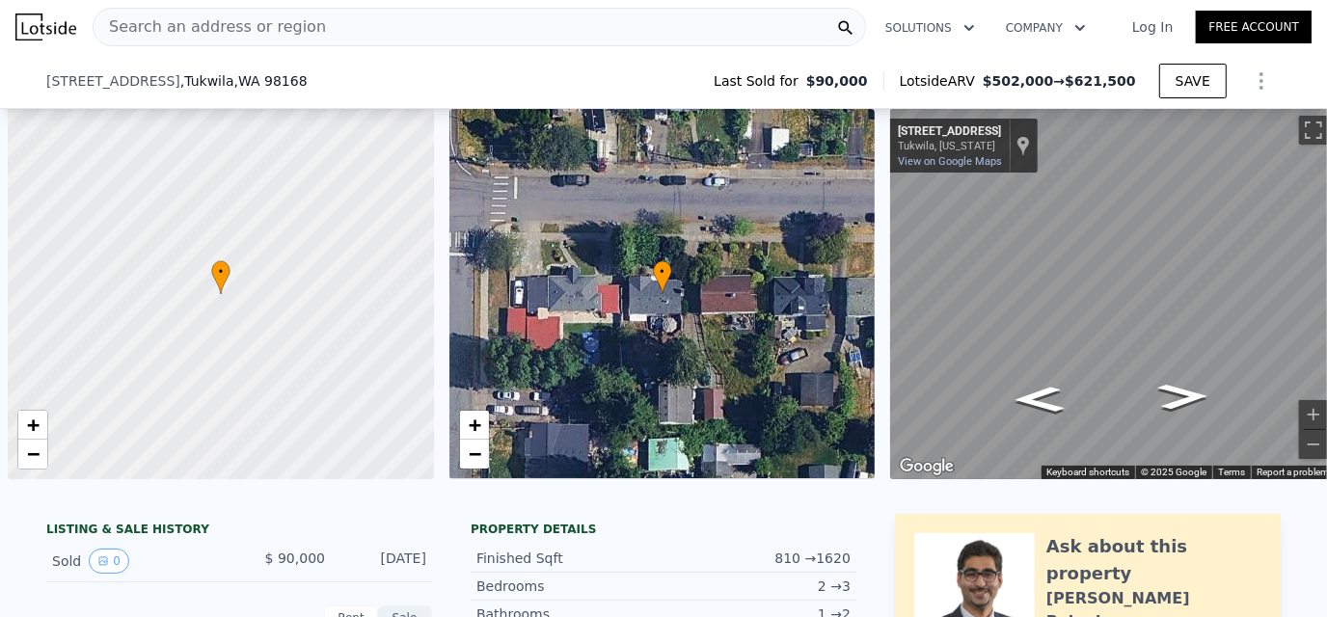
scroll to position [0, 7]
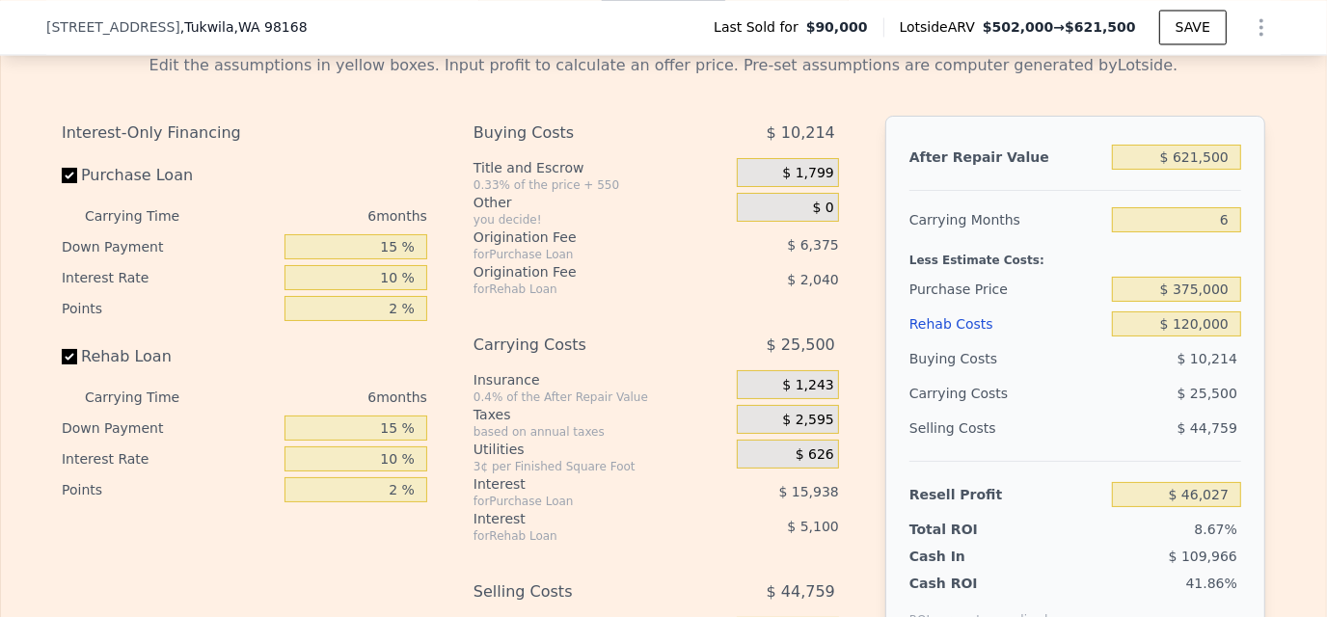
type input "2"
type input "3"
type input "1.5"
type input "700"
type input "1120"
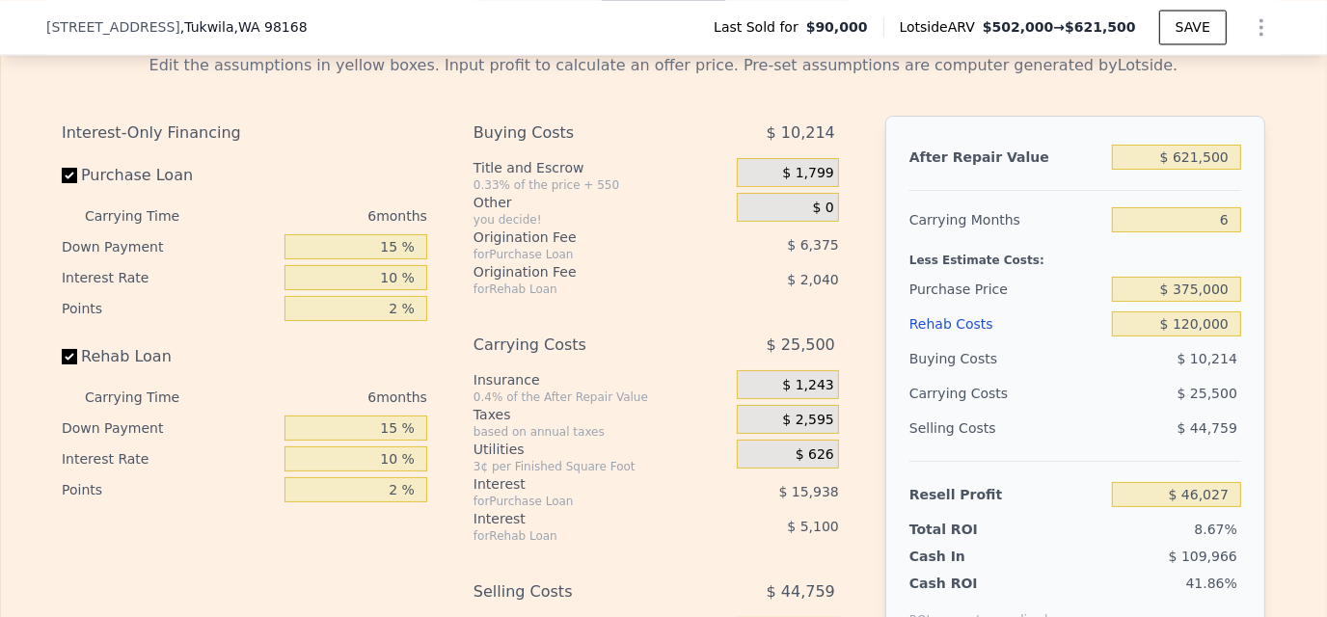
type input "5000"
type input "10326"
type input "$ 502,000"
type input "5"
type input "$ 0"
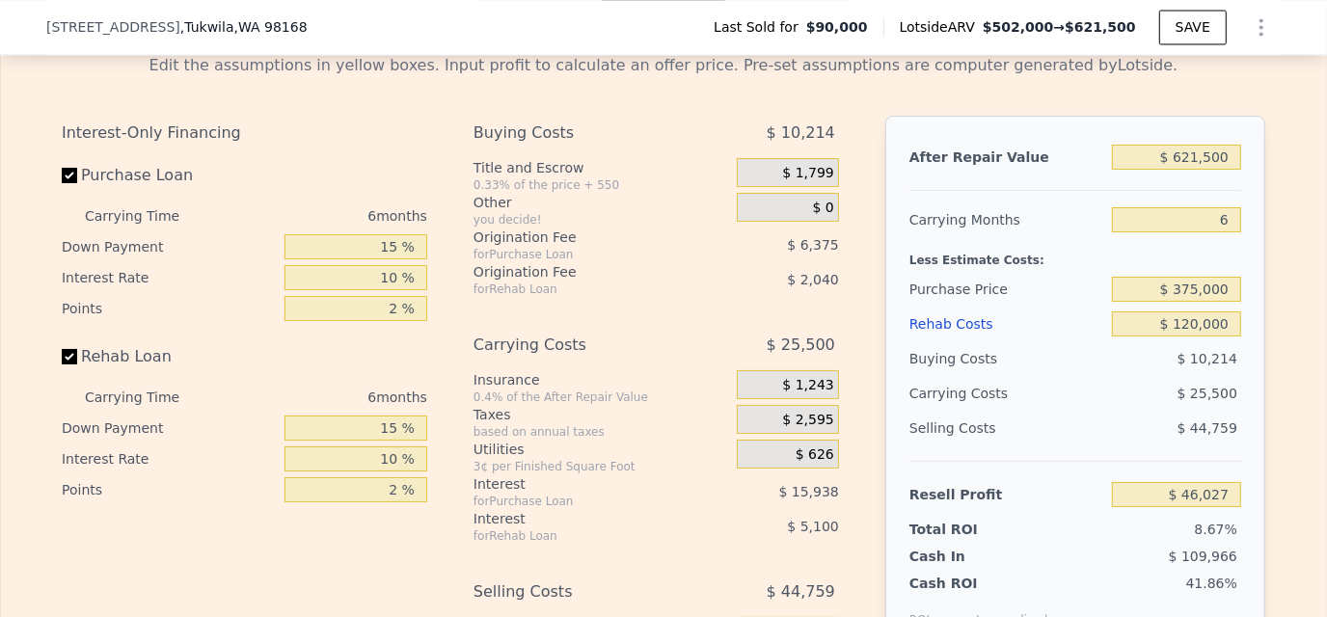
type input "$ 366,331"
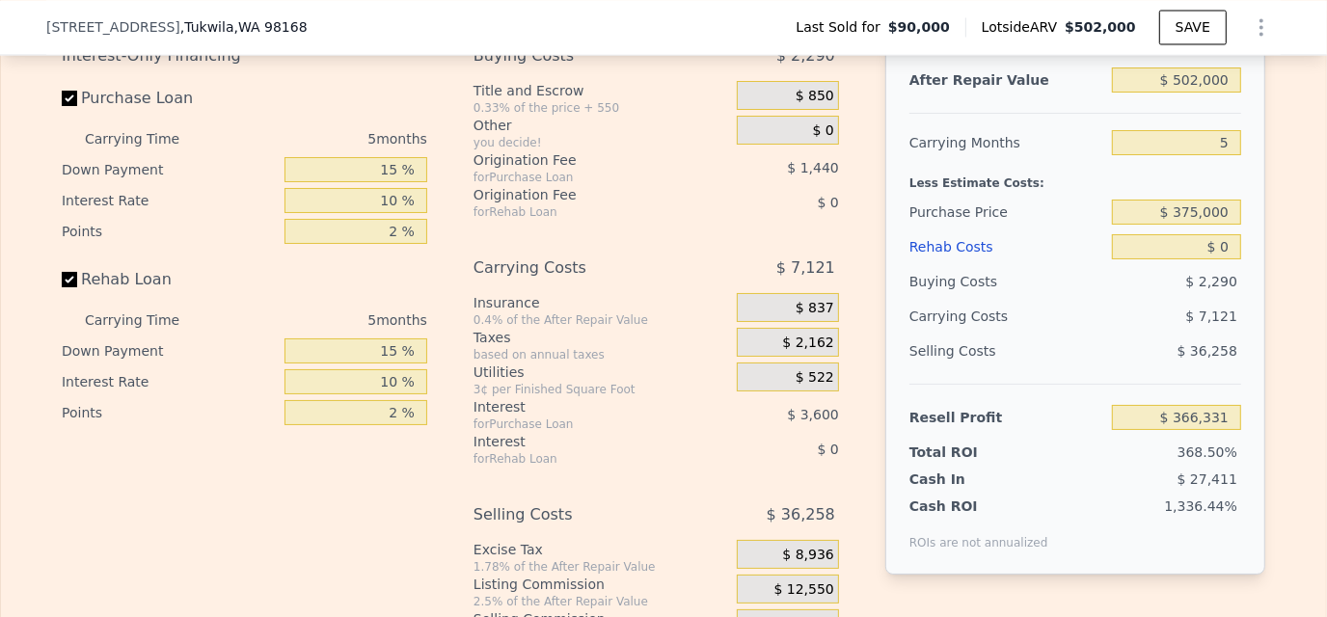
scroll to position [2755, 0]
